Goal: Information Seeking & Learning: Understand process/instructions

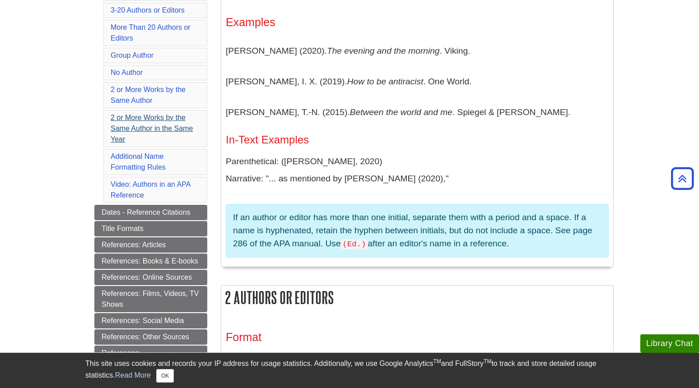
scroll to position [267, 0]
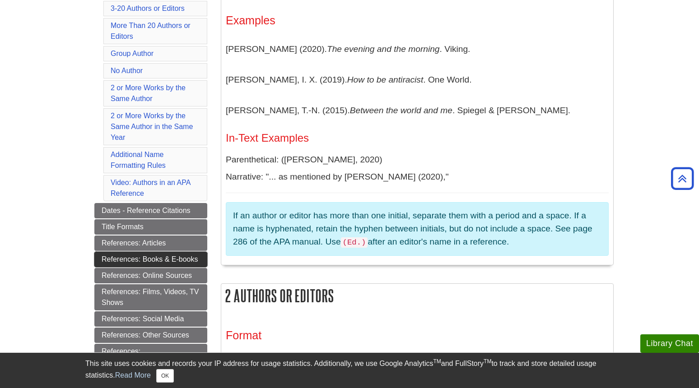
click at [158, 258] on link "References: Books & E-books" at bounding box center [150, 259] width 113 height 15
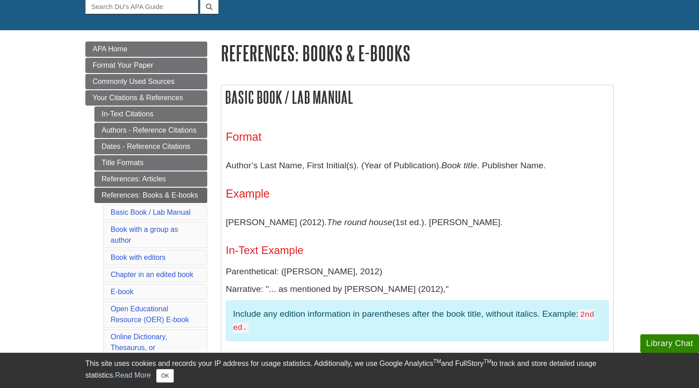
scroll to position [97, 0]
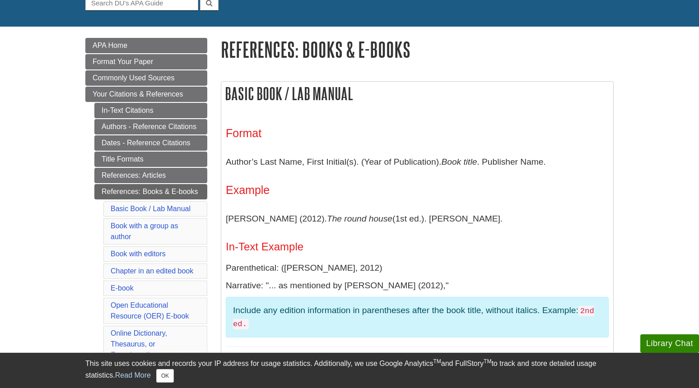
click at [159, 276] on li "Chapter in an edited book" at bounding box center [155, 271] width 104 height 15
click at [158, 269] on link "Chapter in an edited book" at bounding box center [152, 271] width 83 height 8
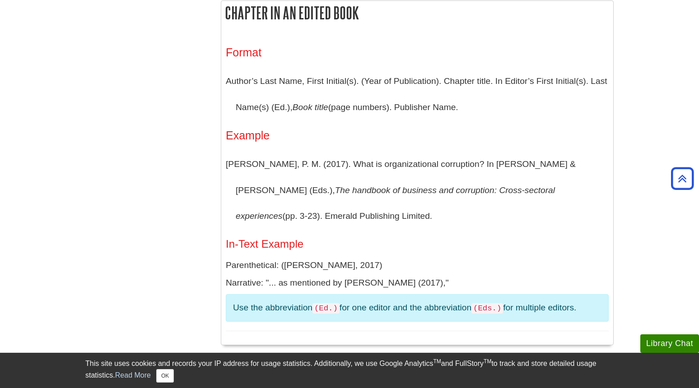
scroll to position [1123, 0]
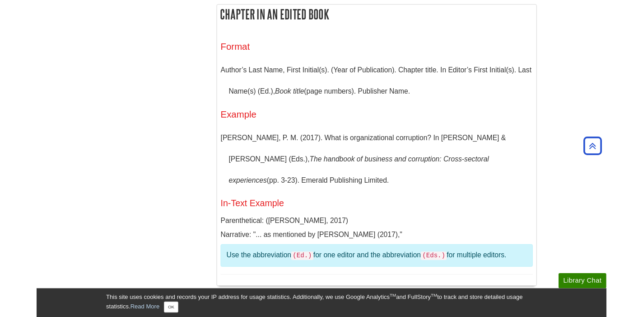
scroll to position [1120, 0]
